Goal: Task Accomplishment & Management: Use online tool/utility

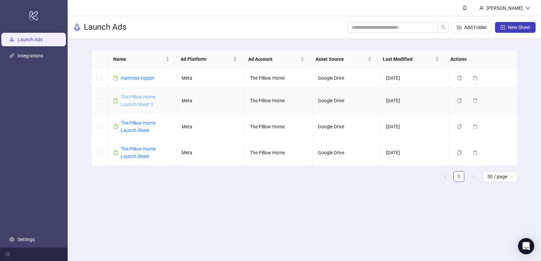
click at [144, 103] on link "The Pillow Home Launch Sheet 3" at bounding box center [138, 100] width 35 height 13
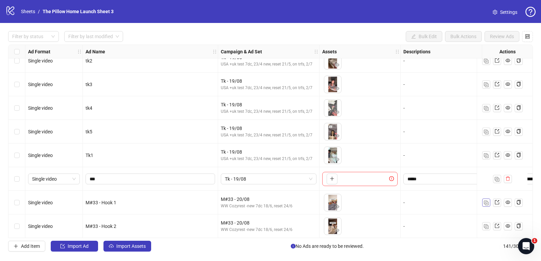
scroll to position [1930, 0]
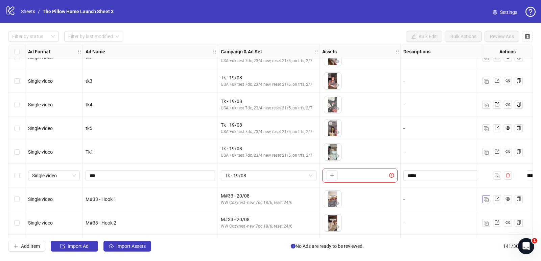
click at [484, 198] on img "button" at bounding box center [486, 199] width 5 height 5
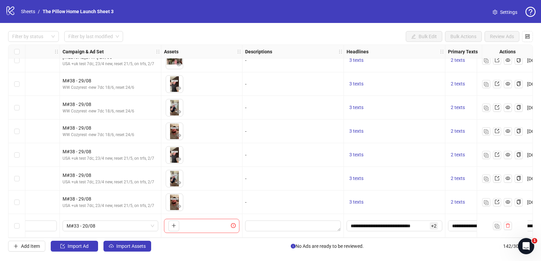
scroll to position [3184, 159]
click at [350, 225] on input "**********" at bounding box center [389, 225] width 78 height 7
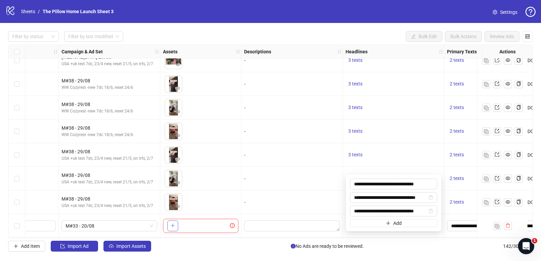
click at [173, 228] on button "button" at bounding box center [172, 226] width 11 height 11
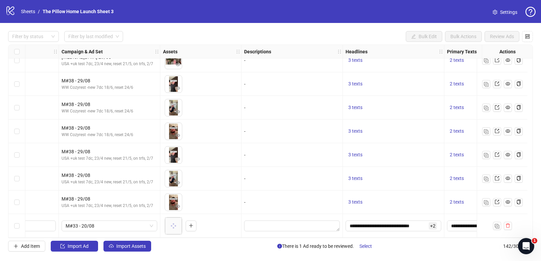
scroll to position [3184, 0]
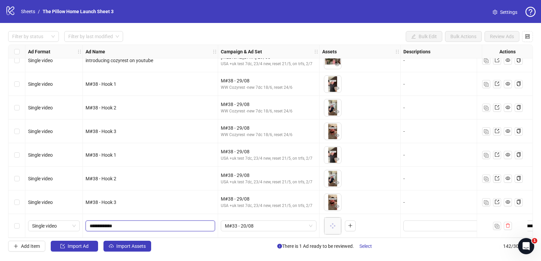
click at [101, 222] on input "**********" at bounding box center [150, 225] width 120 height 7
type input "**********"
click at [235, 224] on span "M#33 - 20/08" at bounding box center [269, 226] width 88 height 10
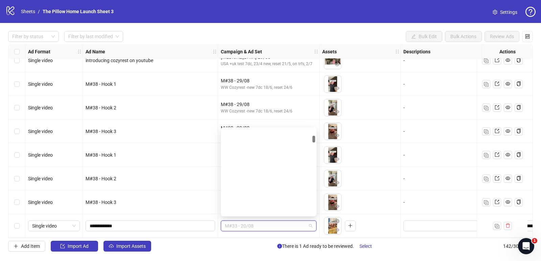
scroll to position [207, 0]
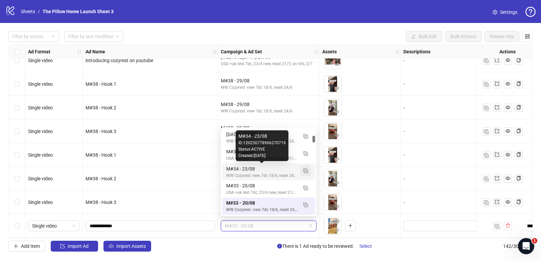
click at [303, 172] on button "button" at bounding box center [305, 170] width 11 height 11
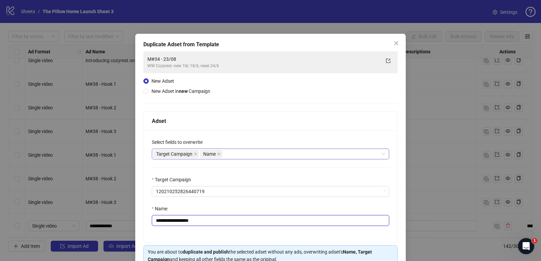
click at [165, 221] on input "**********" at bounding box center [270, 220] width 237 height 11
click at [196, 222] on input "**********" at bounding box center [270, 220] width 237 height 11
click at [196, 222] on input "******" at bounding box center [270, 220] width 237 height 11
click at [171, 220] on input "******" at bounding box center [270, 220] width 237 height 11
type input "******"
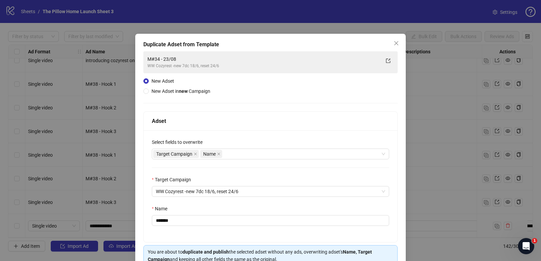
scroll to position [36, 0]
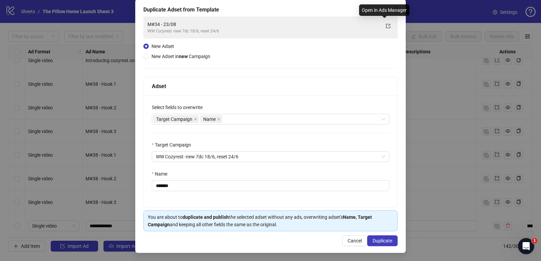
click at [392, 8] on div "Open in Ads Manager" at bounding box center [384, 9] width 50 height 11
click at [425, 73] on div "Duplicate Adset from Template M#34 - 23/08 WW Cozyrest -new 7dc 18/6, reset 24/…" at bounding box center [270, 130] width 541 height 261
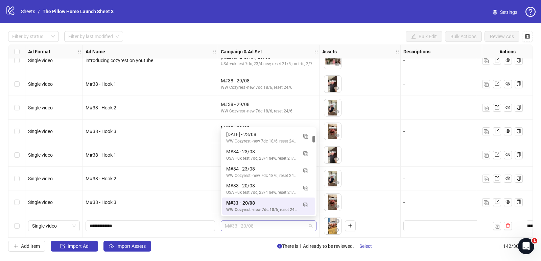
click at [305, 227] on span "M#33 - 20/08" at bounding box center [269, 226] width 88 height 10
click at [307, 172] on img "button" at bounding box center [305, 171] width 5 height 5
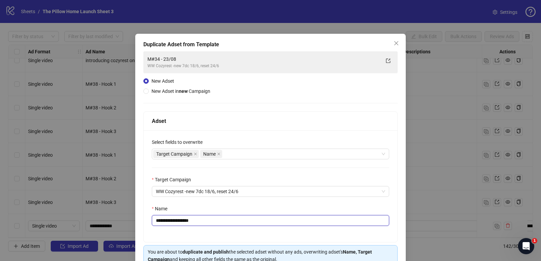
click at [166, 220] on input "**********" at bounding box center [270, 220] width 237 height 11
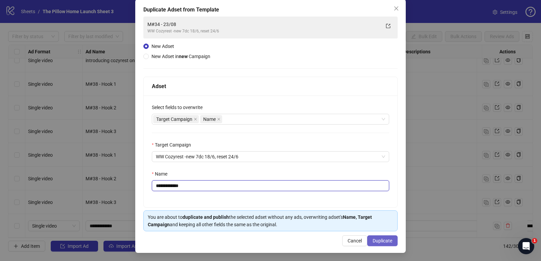
type input "**********"
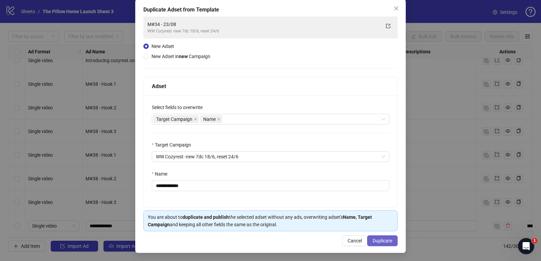
click at [373, 243] on span "Duplicate" at bounding box center [383, 240] width 20 height 5
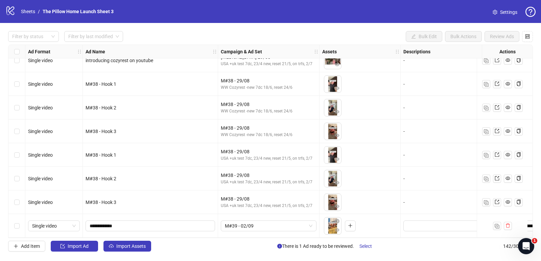
scroll to position [3184, 0]
click at [132, 247] on span "Import Assets" at bounding box center [130, 246] width 29 height 5
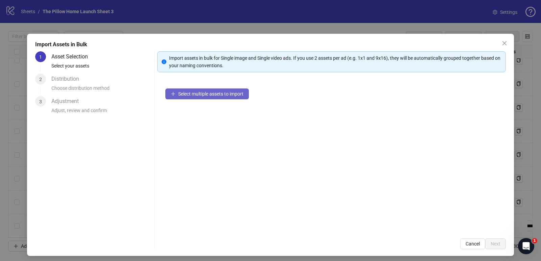
click at [186, 93] on span "Select multiple assets to import" at bounding box center [210, 93] width 65 height 5
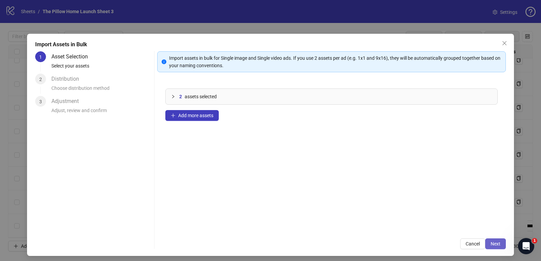
click at [485, 240] on button "Next" at bounding box center [495, 244] width 21 height 11
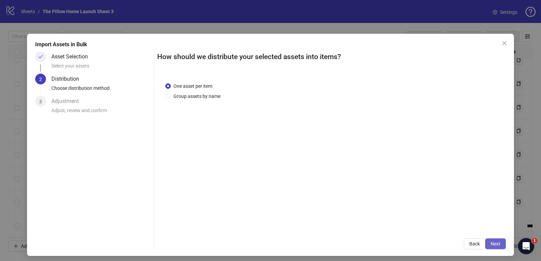
click at [486, 247] on button "Next" at bounding box center [495, 244] width 21 height 11
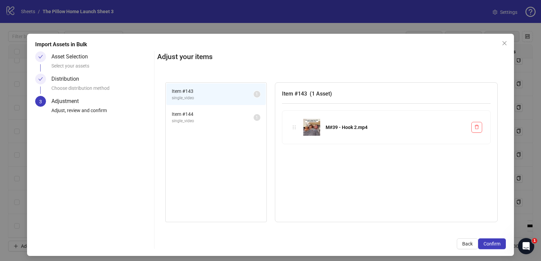
click at [486, 247] on button "Confirm" at bounding box center [492, 244] width 28 height 11
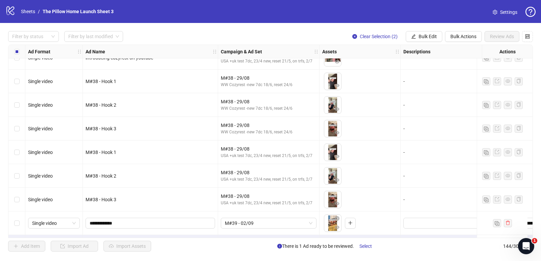
scroll to position [3232, 0]
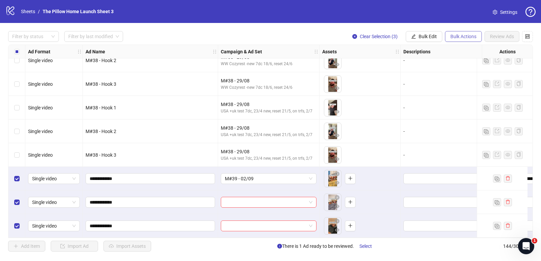
click at [453, 34] on span "Bulk Actions" at bounding box center [463, 36] width 26 height 5
click at [472, 75] on span "Duplicate with assets" at bounding box center [473, 71] width 46 height 7
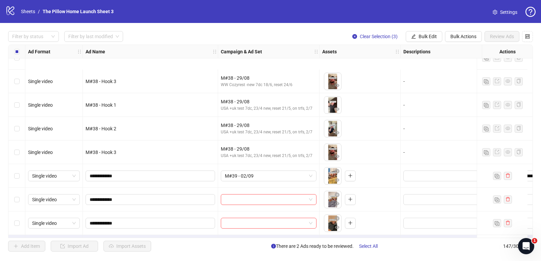
scroll to position [3303, 0]
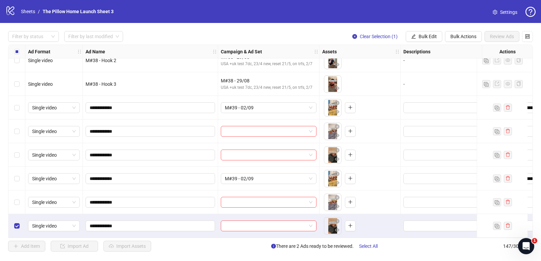
click at [17, 215] on div "Select row 147" at bounding box center [16, 226] width 17 height 24
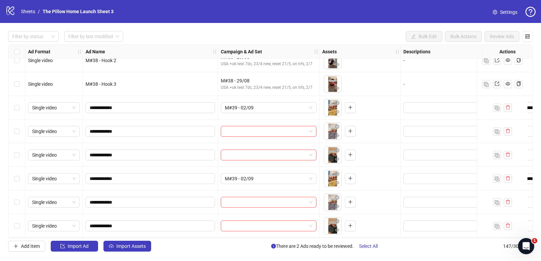
click at [20, 104] on div "Select row 142" at bounding box center [16, 108] width 17 height 24
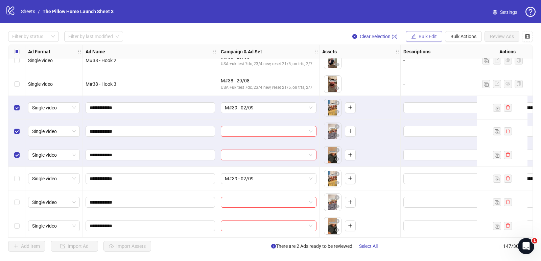
click at [430, 38] on span "Bulk Edit" at bounding box center [428, 36] width 18 height 5
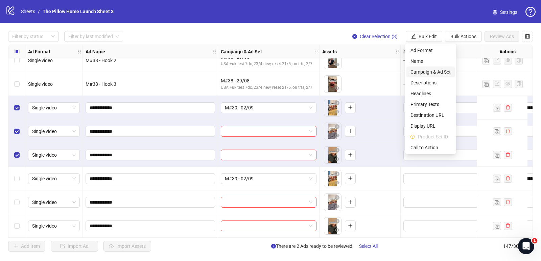
click at [423, 70] on span "Campaign & Ad Set" at bounding box center [431, 71] width 40 height 7
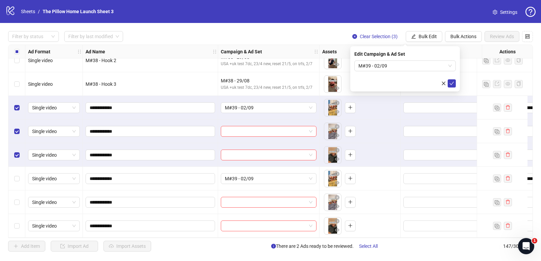
click at [423, 70] on span "M#39 - 02/09" at bounding box center [404, 66] width 93 height 10
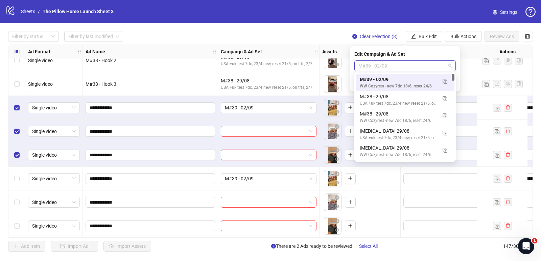
click at [423, 70] on span "M#39 - 02/09" at bounding box center [404, 66] width 93 height 10
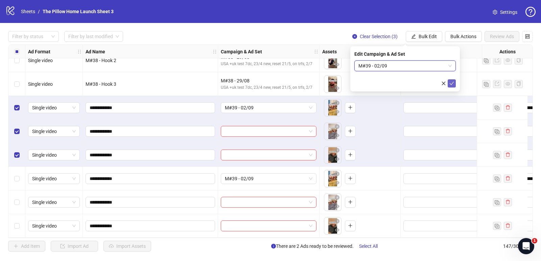
click at [455, 84] on button "submit" at bounding box center [452, 83] width 8 height 8
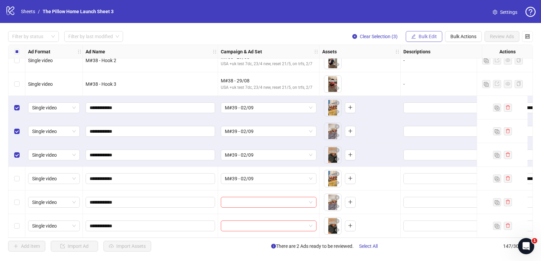
click at [425, 36] on span "Bulk Edit" at bounding box center [428, 36] width 18 height 5
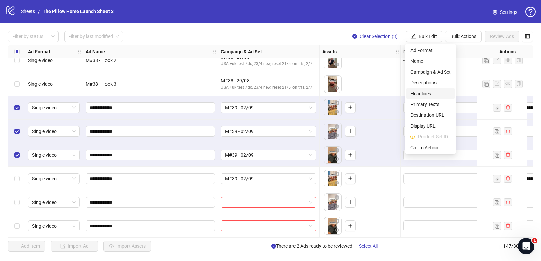
click at [426, 92] on span "Headlines" at bounding box center [431, 93] width 40 height 7
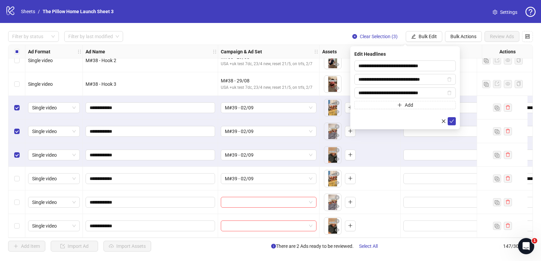
click at [451, 121] on div "**********" at bounding box center [405, 87] width 110 height 83
click at [452, 119] on icon "check" at bounding box center [451, 121] width 5 height 5
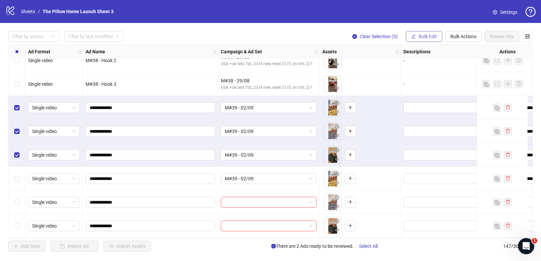
click at [422, 36] on span "Bulk Edit" at bounding box center [428, 36] width 18 height 5
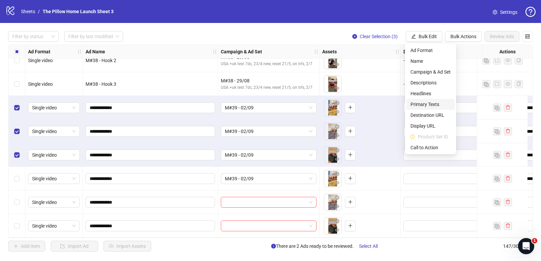
click at [425, 103] on span "Primary Texts" at bounding box center [431, 104] width 40 height 7
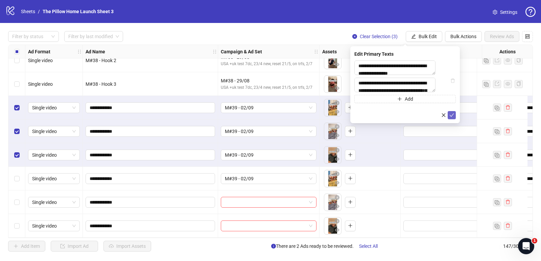
click at [452, 117] on icon "check" at bounding box center [452, 115] width 4 height 3
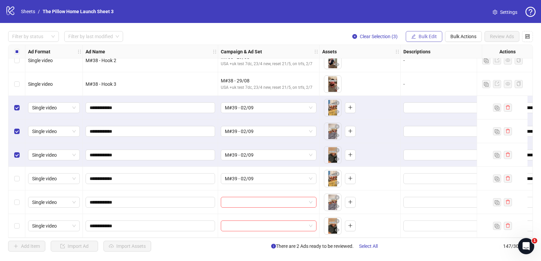
click at [427, 35] on span "Bulk Edit" at bounding box center [428, 36] width 18 height 5
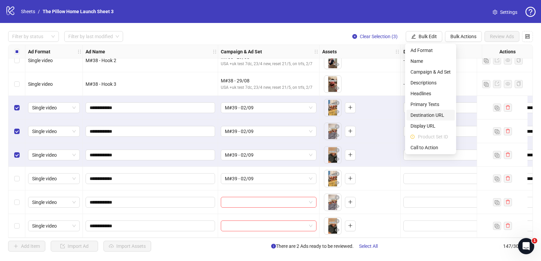
click at [427, 119] on li "Destination URL" at bounding box center [430, 115] width 48 height 11
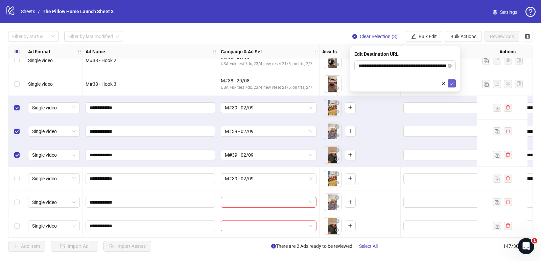
click at [452, 84] on icon "check" at bounding box center [452, 83] width 4 height 3
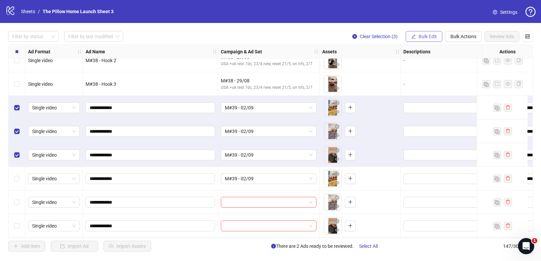
click at [422, 38] on span "Bulk Edit" at bounding box center [428, 36] width 18 height 5
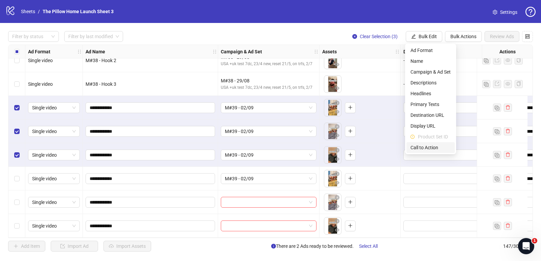
click at [430, 149] on span "Call to Action" at bounding box center [431, 147] width 40 height 7
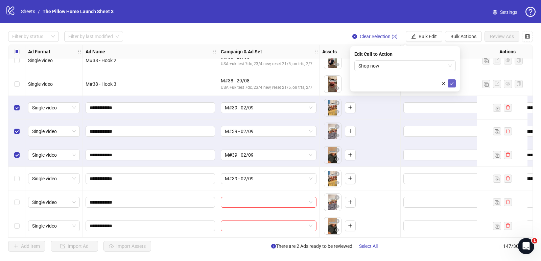
click at [453, 85] on icon "check" at bounding box center [451, 83] width 5 height 5
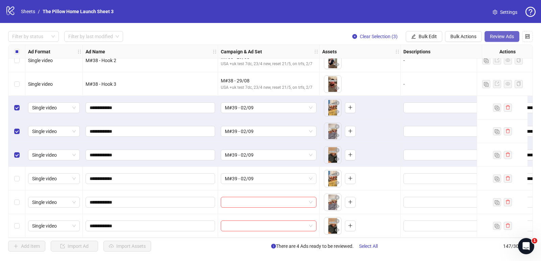
click at [495, 39] on span "Review Ads" at bounding box center [502, 36] width 24 height 5
